Goal: Register for event/course

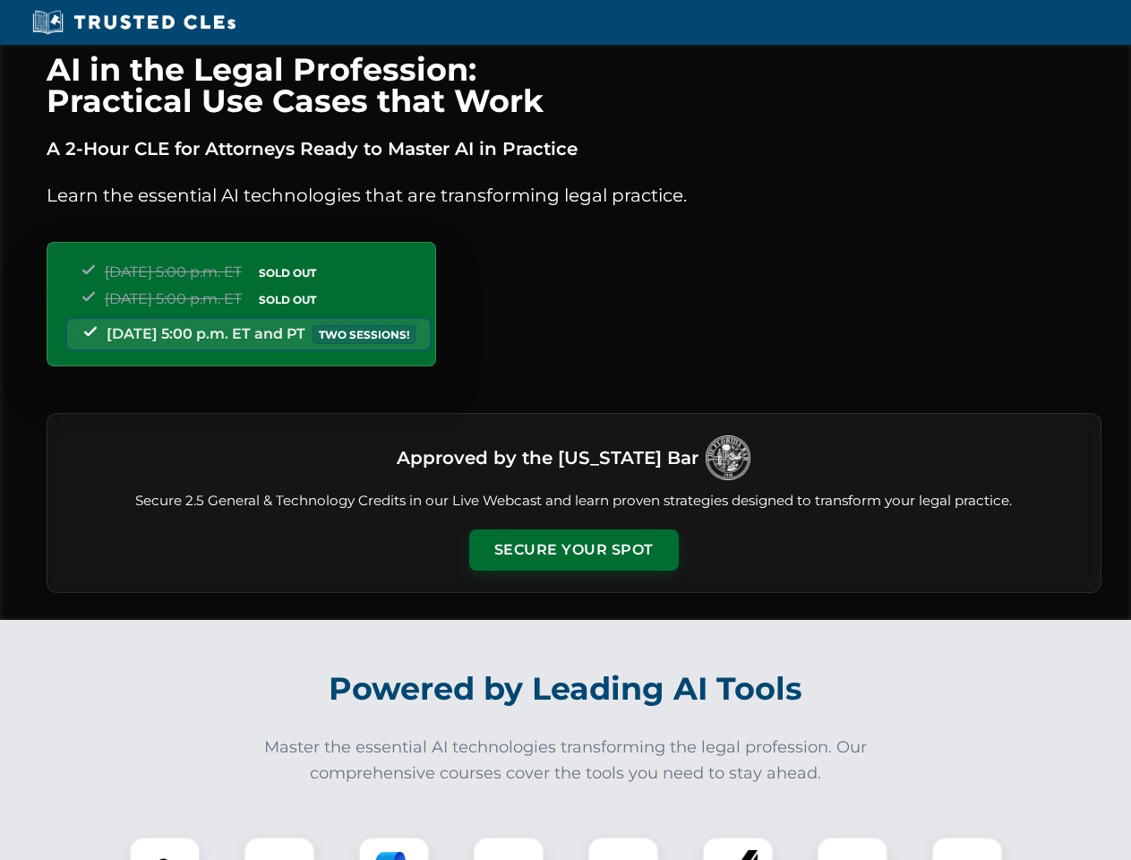
click at [573, 550] on button "Secure Your Spot" at bounding box center [574, 549] width 210 height 41
click at [165, 848] on img at bounding box center [165, 872] width 52 height 52
click at [279, 848] on div at bounding box center [280, 873] width 72 height 72
